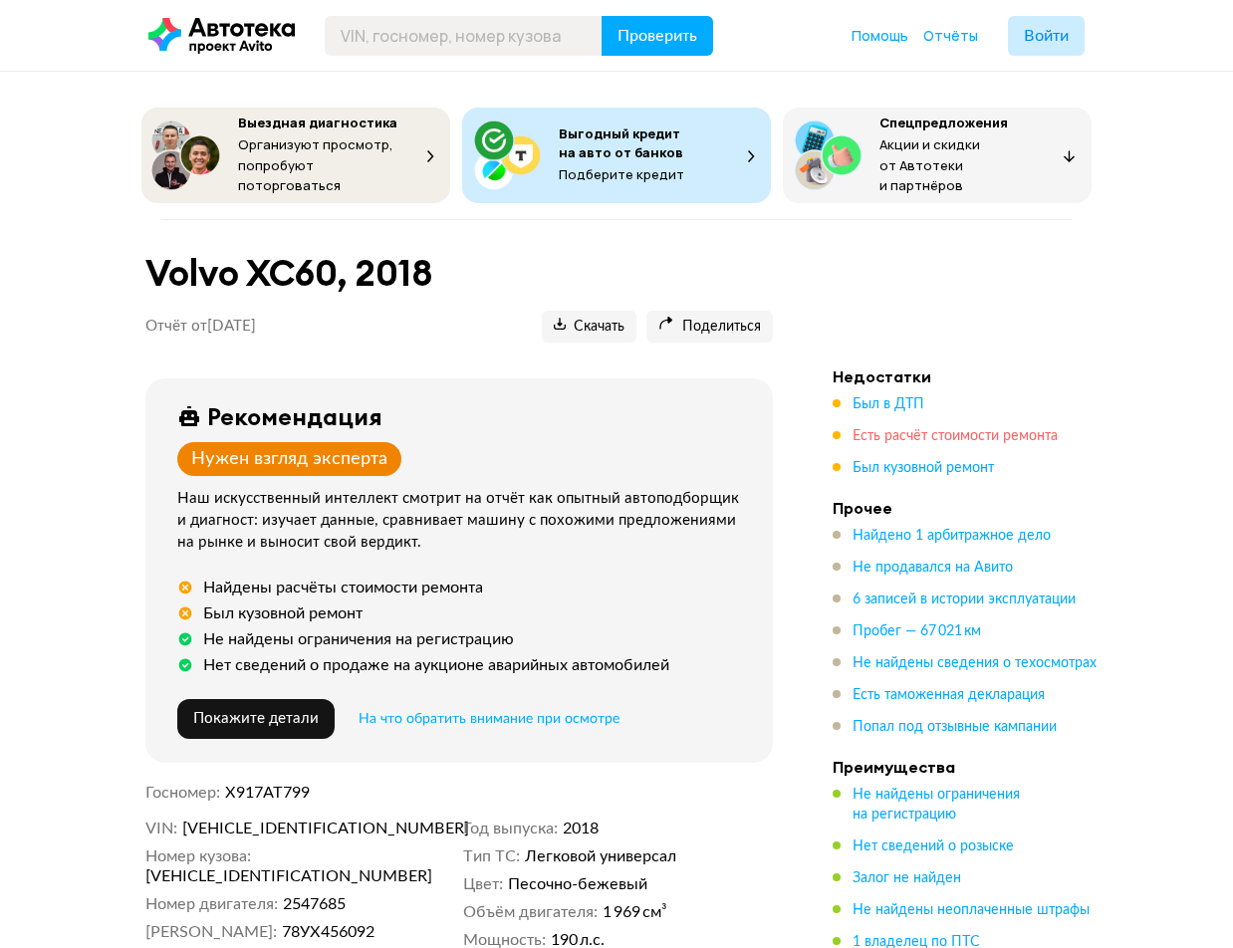
click at [916, 429] on span "Есть расчёт стоимости ремонта" at bounding box center [954, 436] width 205 height 14
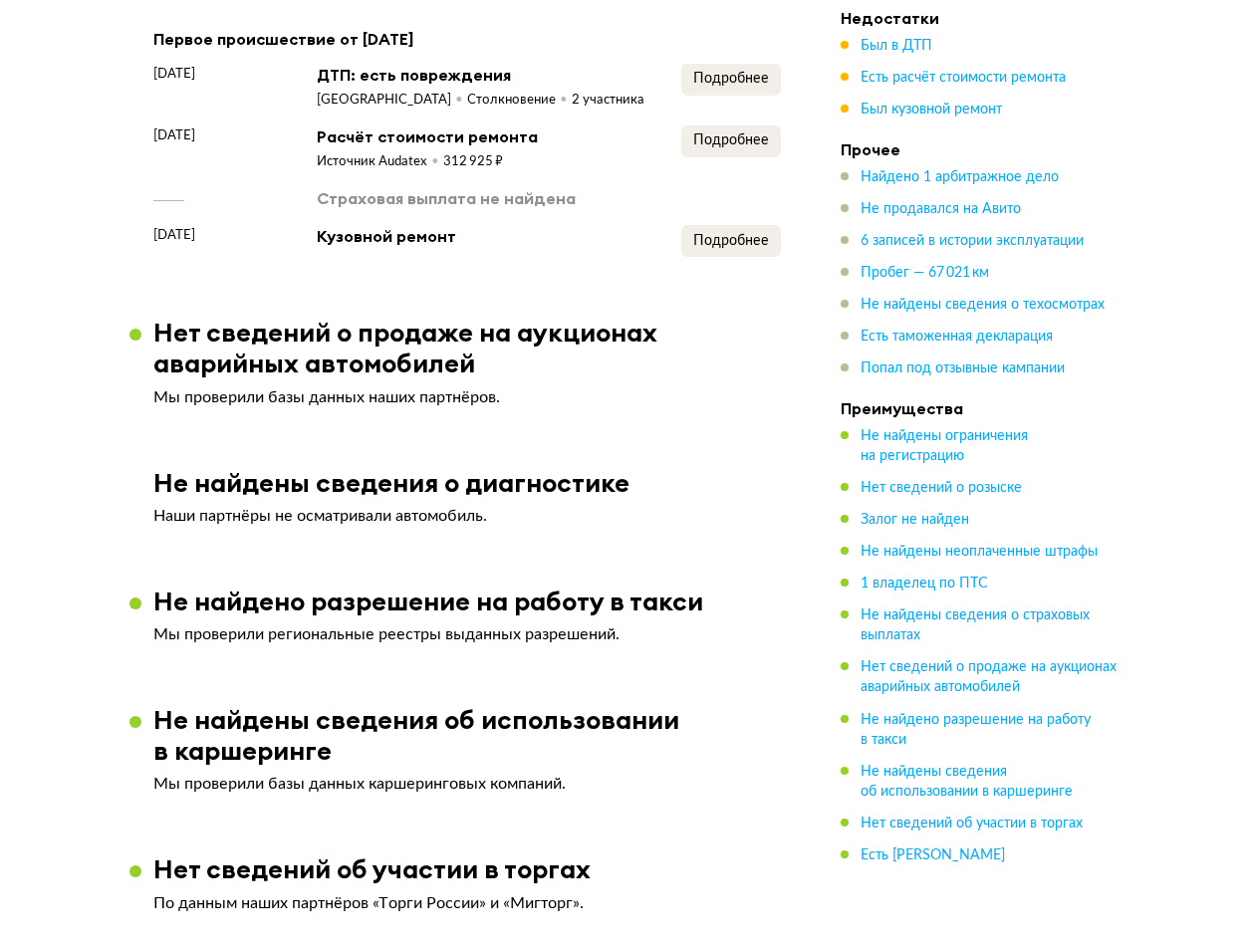
scroll to position [2177, 0]
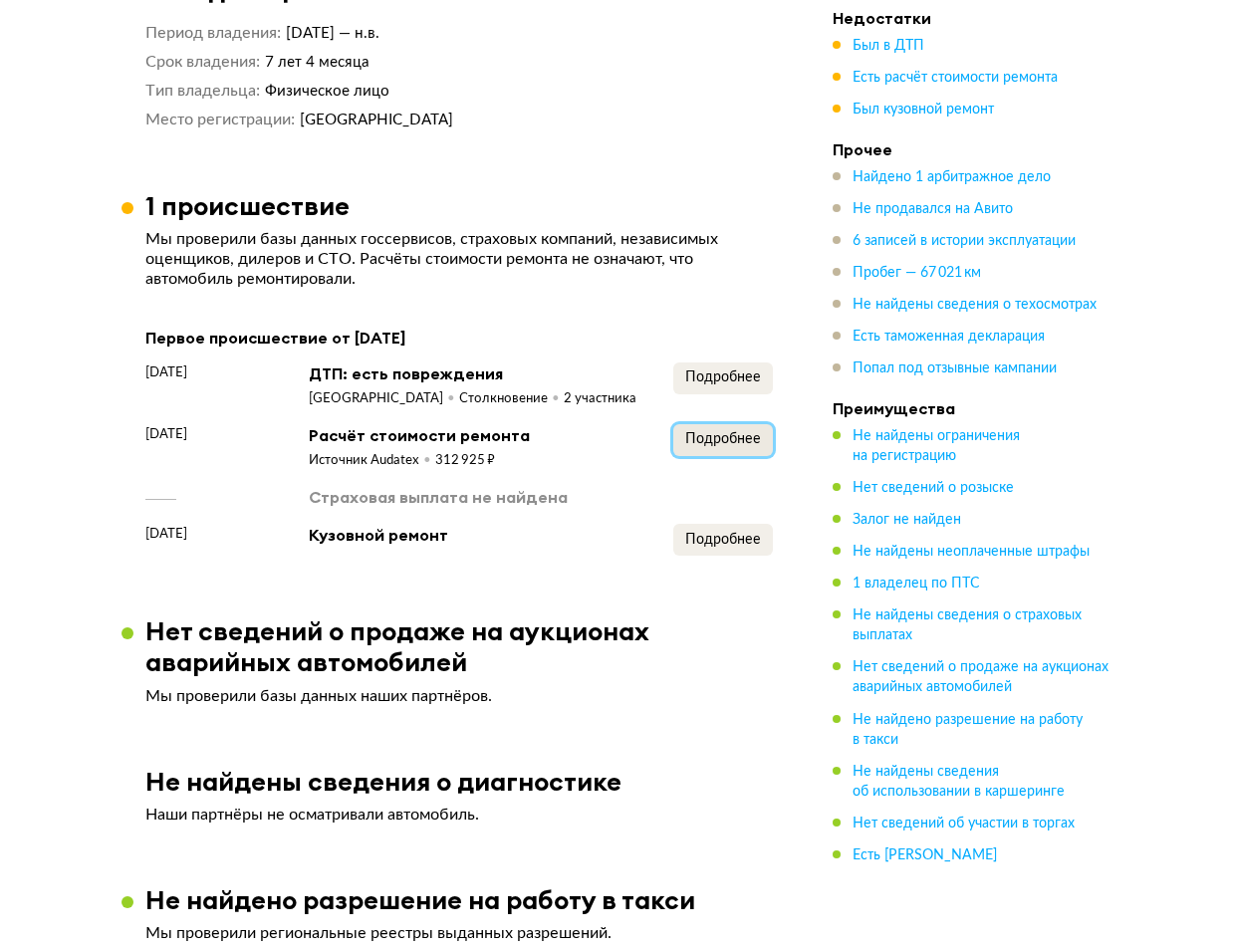
click at [723, 429] on button "Подробнее" at bounding box center [723, 440] width 100 height 32
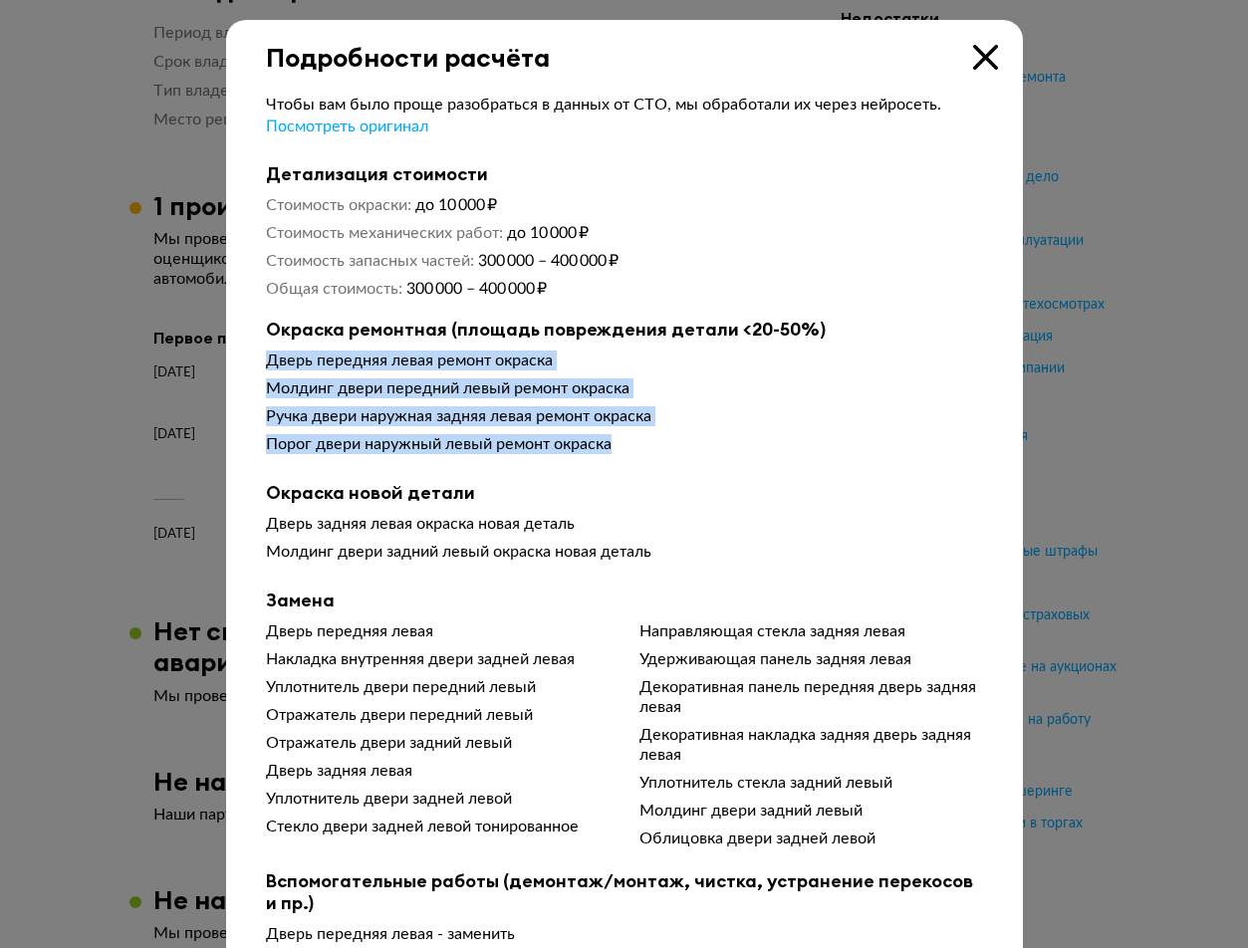
drag, startPoint x: 260, startPoint y: 364, endPoint x: 642, endPoint y: 457, distance: 393.4
click at [642, 457] on div "Дверь передняя левая ремонт окраска Молдинг двери передний левый ремонт окраска…" at bounding box center [624, 407] width 717 height 112
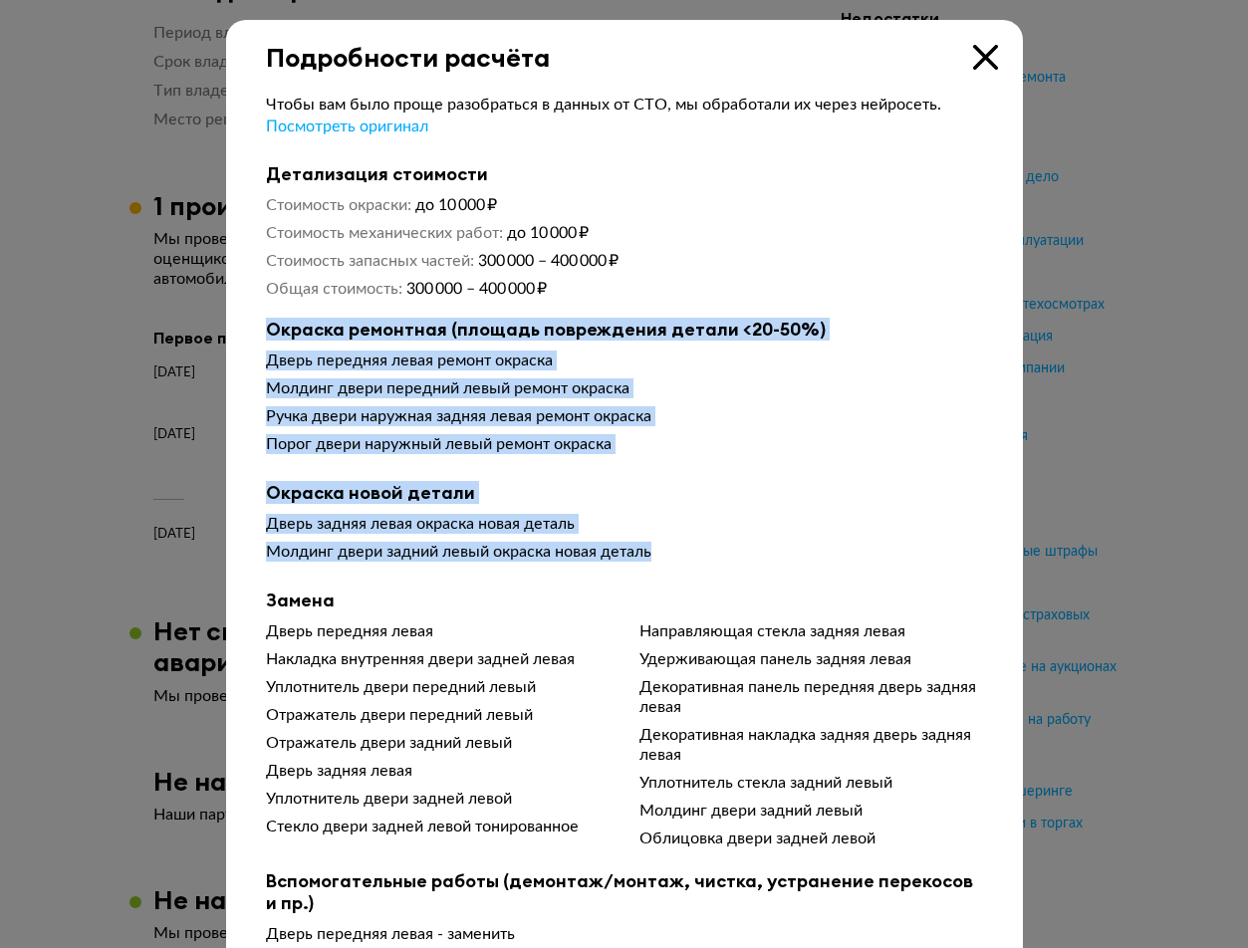
drag, startPoint x: 243, startPoint y: 334, endPoint x: 655, endPoint y: 557, distance: 468.7
click at [655, 557] on div "Чтобы вам было проще разобраться в данных от СТО, мы обработали их через нейрос…" at bounding box center [624, 636] width 797 height 1126
copy div "Окраска ремонтная (площадь повреждения детали <20-50%) Дверь передняя левая рем…"
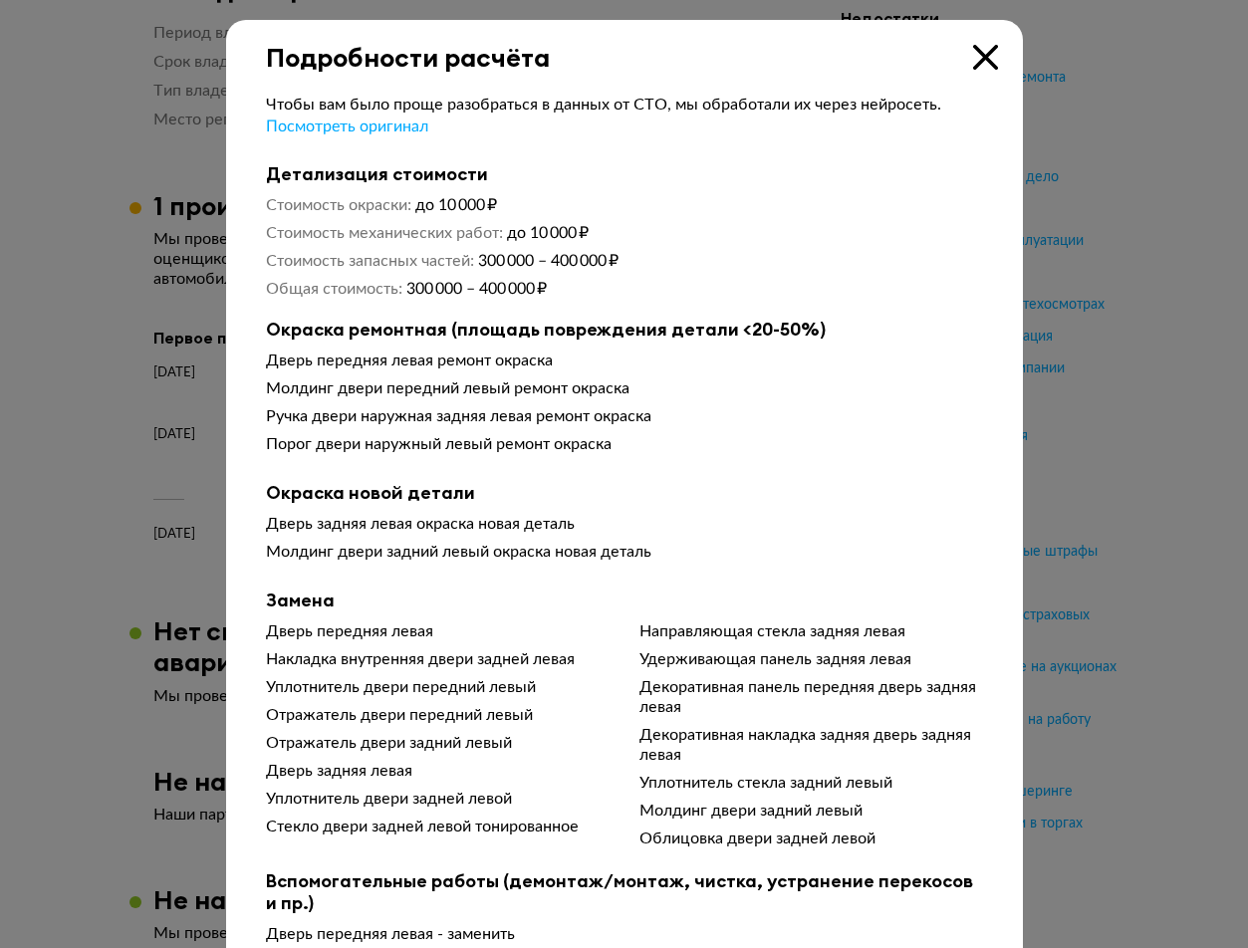
click at [976, 70] on div "Подробности расчёта" at bounding box center [624, 46] width 797 height 53
